Goal: Task Accomplishment & Management: Manage account settings

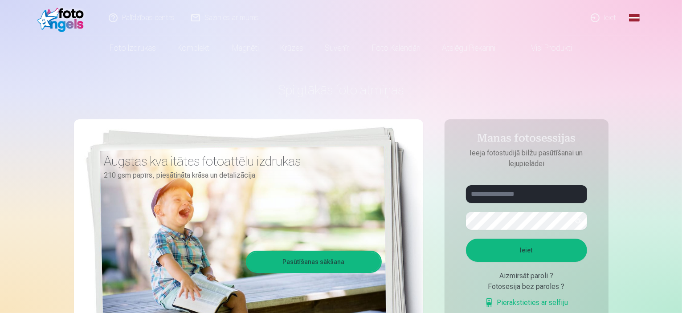
click at [613, 17] on link "Ieiet" at bounding box center [604, 18] width 43 height 36
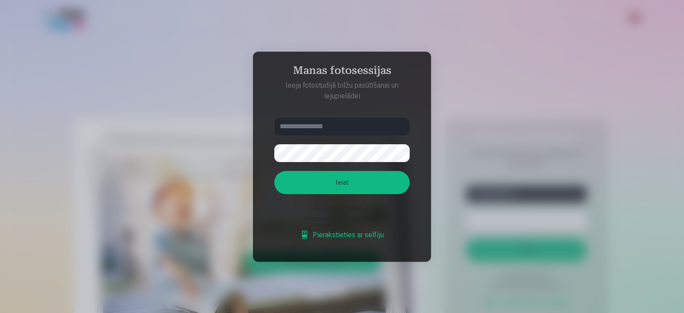
click at [318, 128] on input "text" at bounding box center [341, 127] width 135 height 18
click at [329, 128] on input "text" at bounding box center [341, 127] width 135 height 18
click at [592, 141] on div at bounding box center [342, 156] width 684 height 313
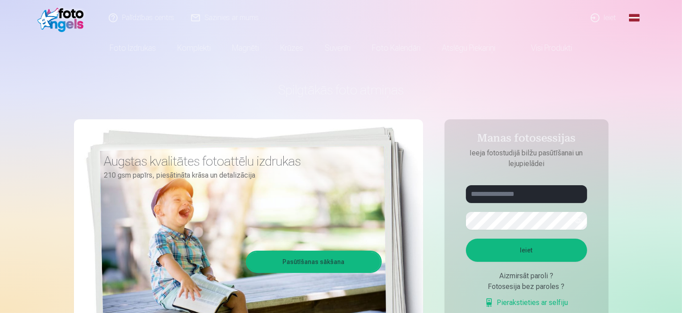
click at [617, 16] on link "Ieiet" at bounding box center [604, 18] width 43 height 36
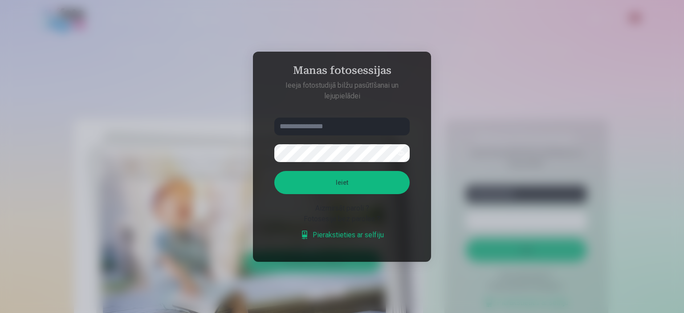
click at [310, 127] on input "text" at bounding box center [341, 127] width 135 height 18
